Goal: Book appointment/travel/reservation

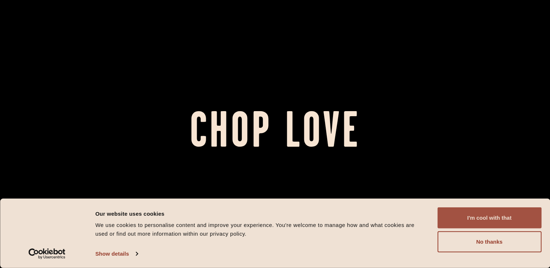
click at [498, 219] on button "I'm cool with that" at bounding box center [489, 217] width 104 height 21
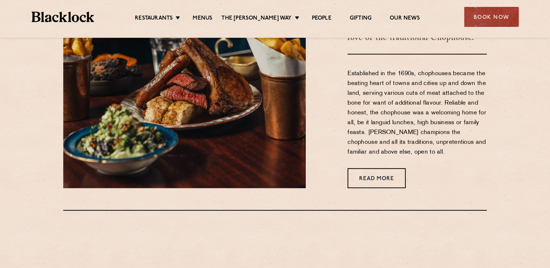
scroll to position [317, 0]
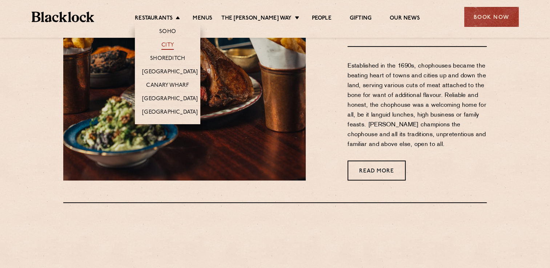
click at [174, 44] on link "City" at bounding box center [167, 46] width 12 height 8
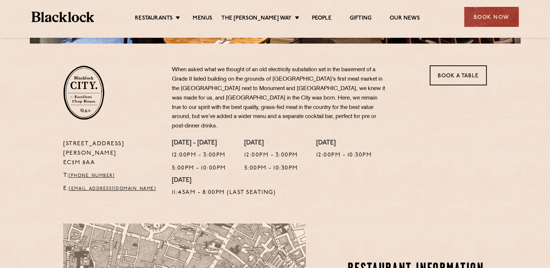
scroll to position [218, 0]
click at [463, 73] on link "Book a Table" at bounding box center [457, 75] width 57 height 20
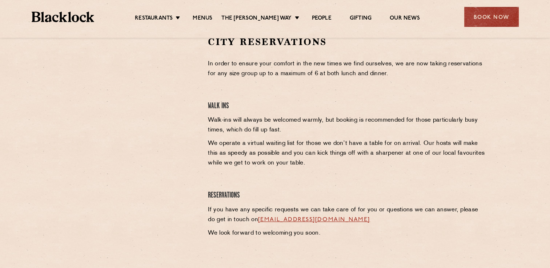
scroll to position [248, 0]
